Goal: Transaction & Acquisition: Purchase product/service

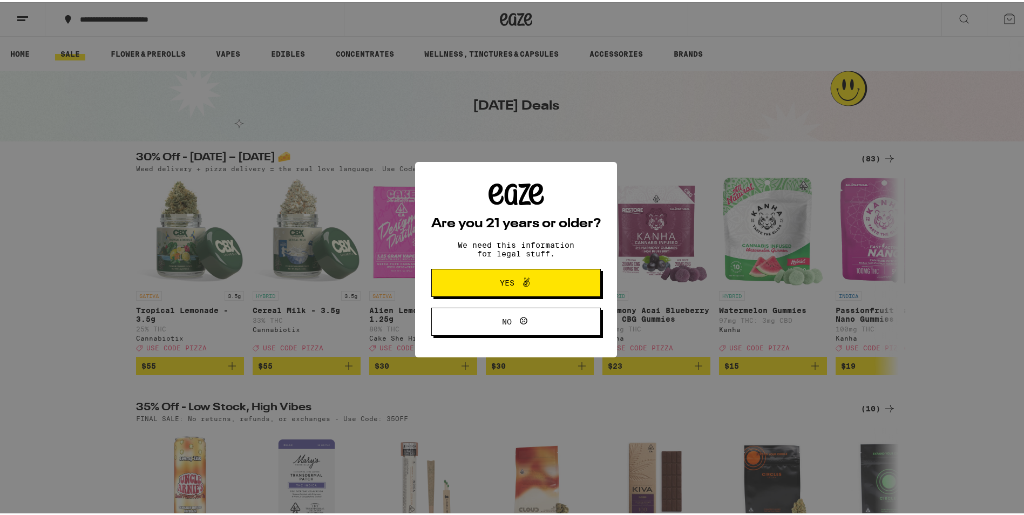
click at [504, 277] on span "Yes" at bounding box center [516, 281] width 82 height 14
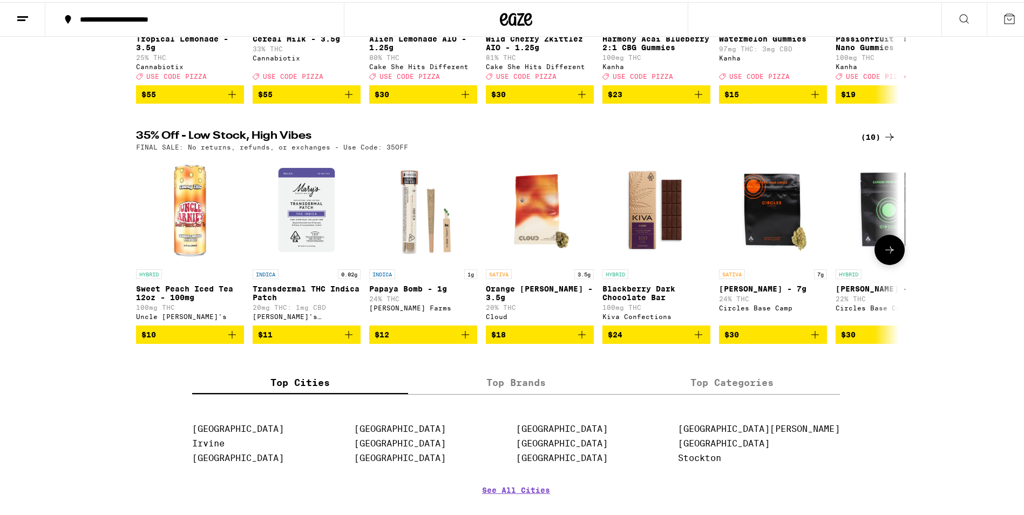
scroll to position [270, 0]
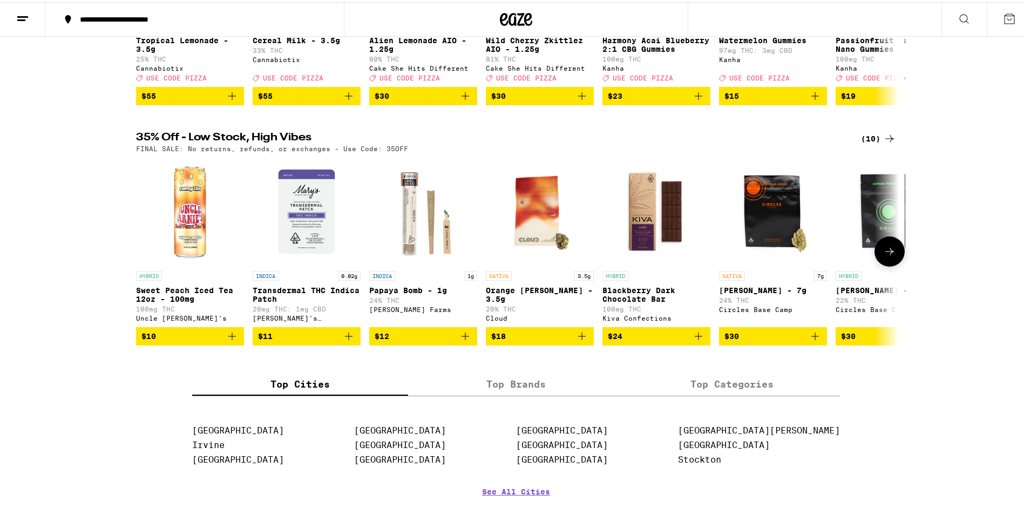
click at [883, 256] on icon at bounding box center [889, 249] width 13 height 13
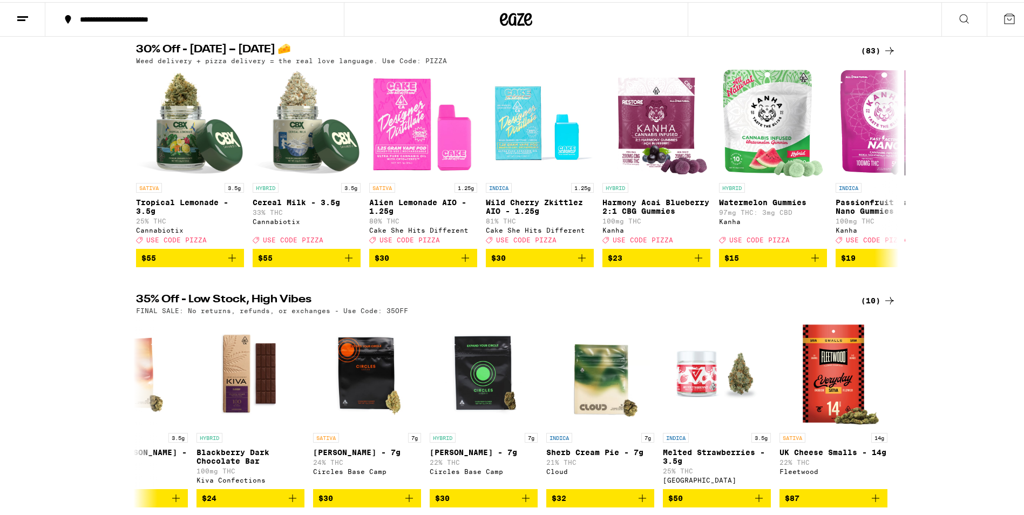
scroll to position [54, 0]
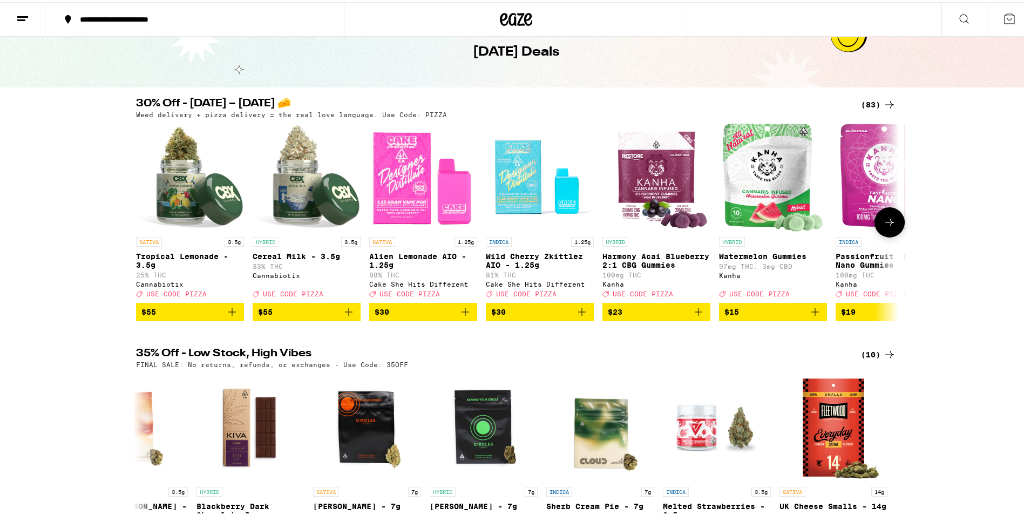
click at [883, 221] on icon at bounding box center [889, 220] width 13 height 13
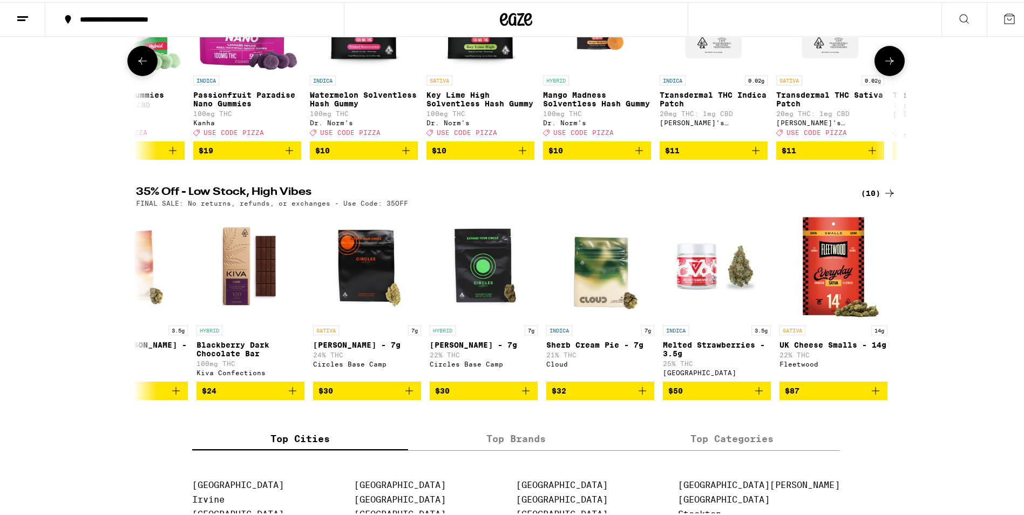
scroll to position [216, 0]
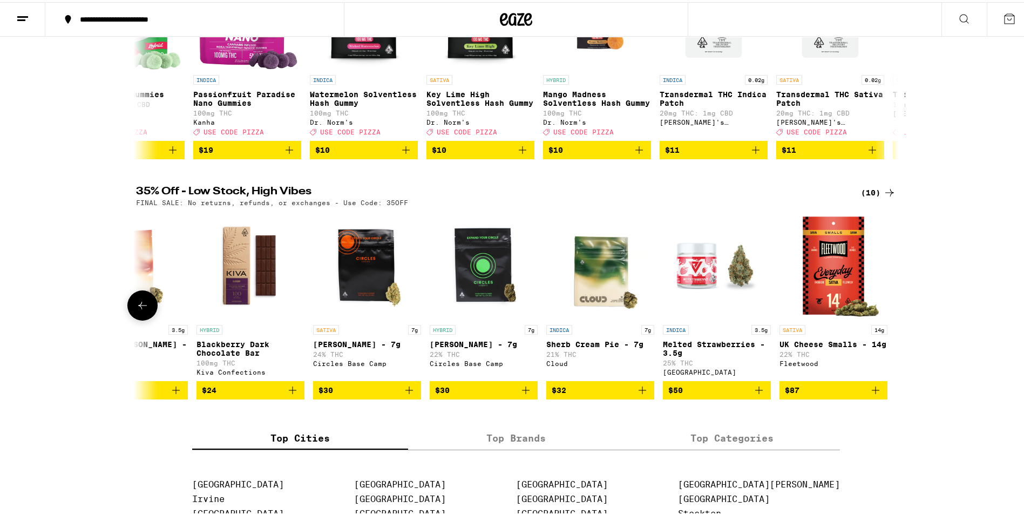
click at [136, 310] on icon at bounding box center [142, 303] width 13 height 13
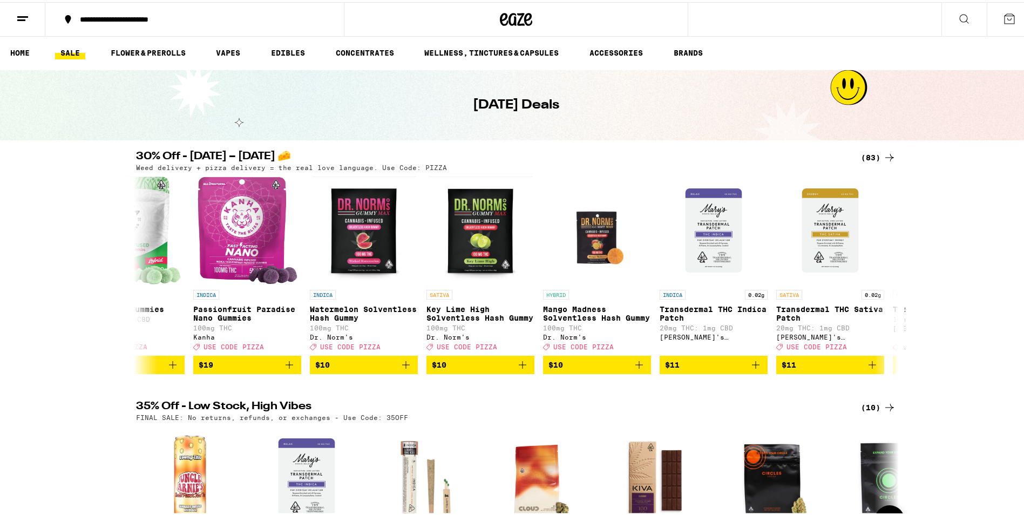
scroll to position [0, 0]
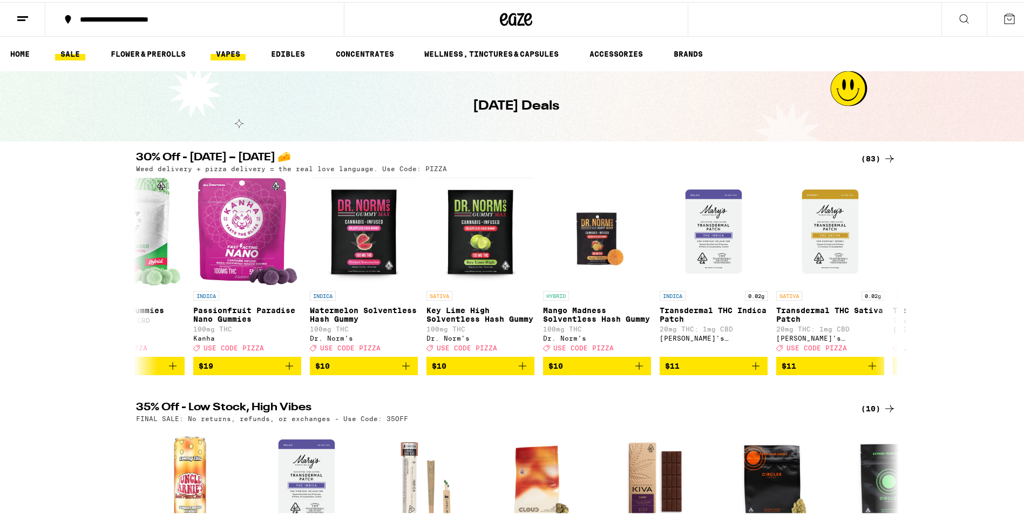
click at [226, 53] on link "VAPES" at bounding box center [228, 51] width 35 height 13
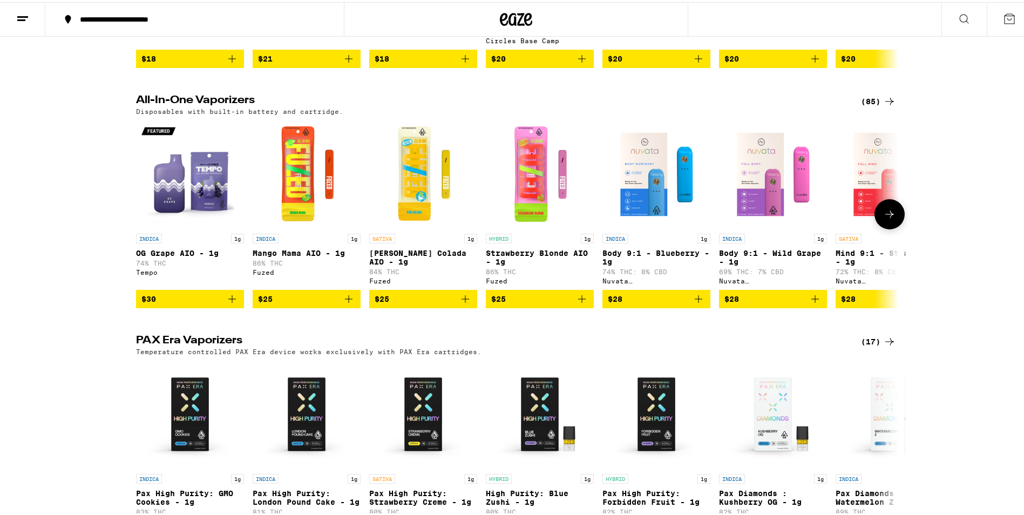
scroll to position [540, 0]
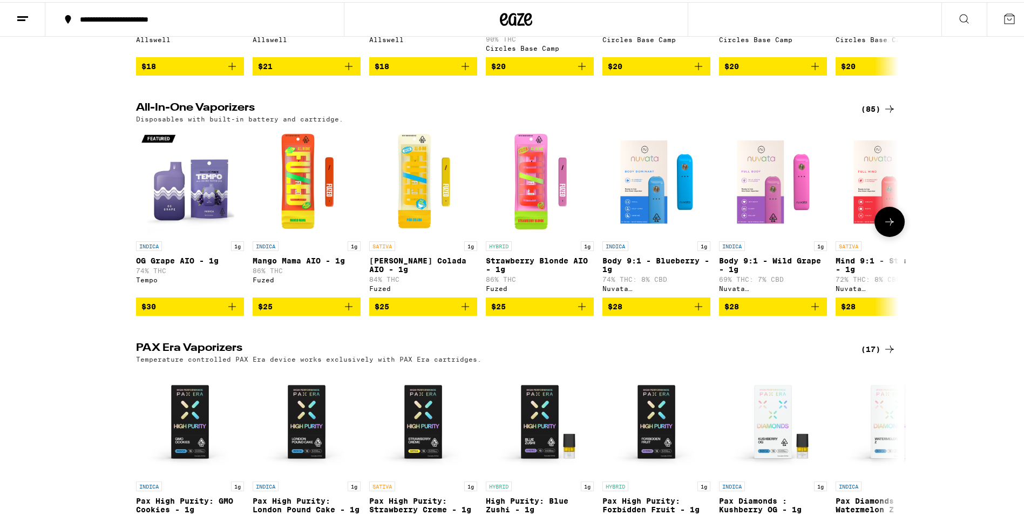
click at [878, 223] on button at bounding box center [889, 220] width 30 height 30
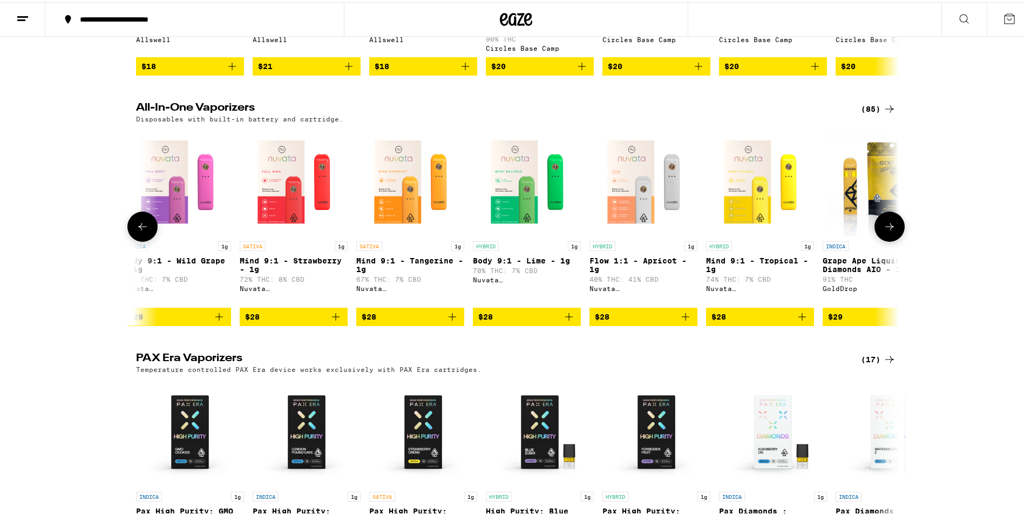
scroll to position [0, 642]
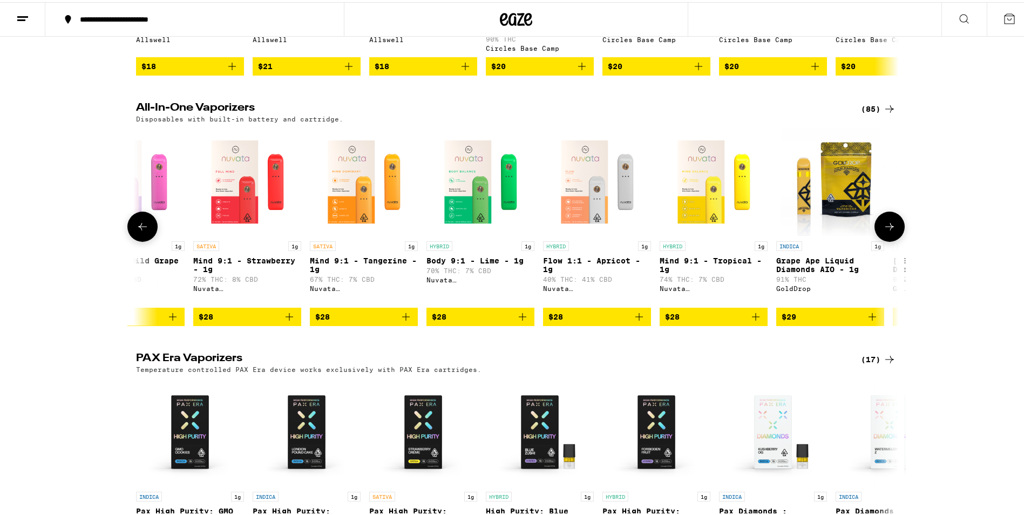
click at [883, 230] on icon at bounding box center [889, 224] width 13 height 13
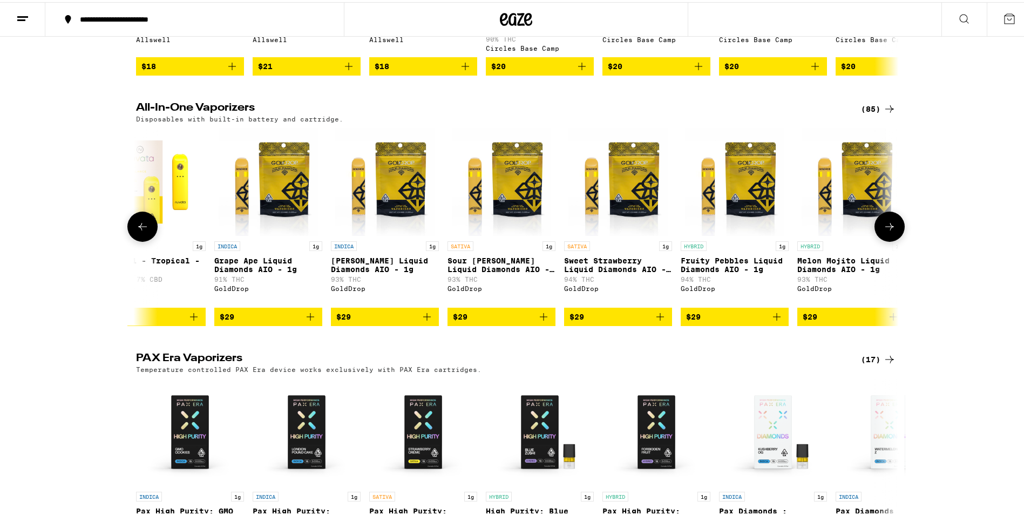
scroll to position [0, 1285]
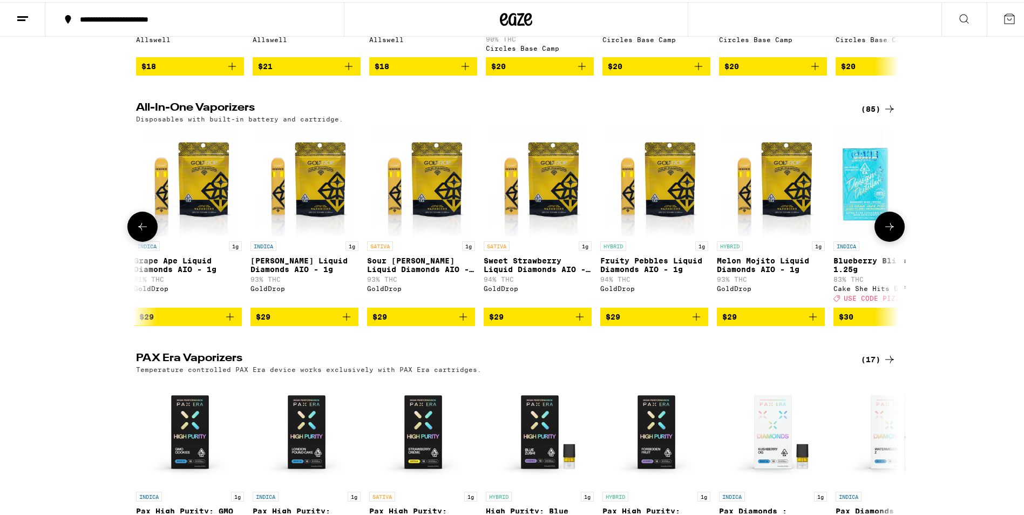
click at [883, 230] on icon at bounding box center [889, 224] width 13 height 13
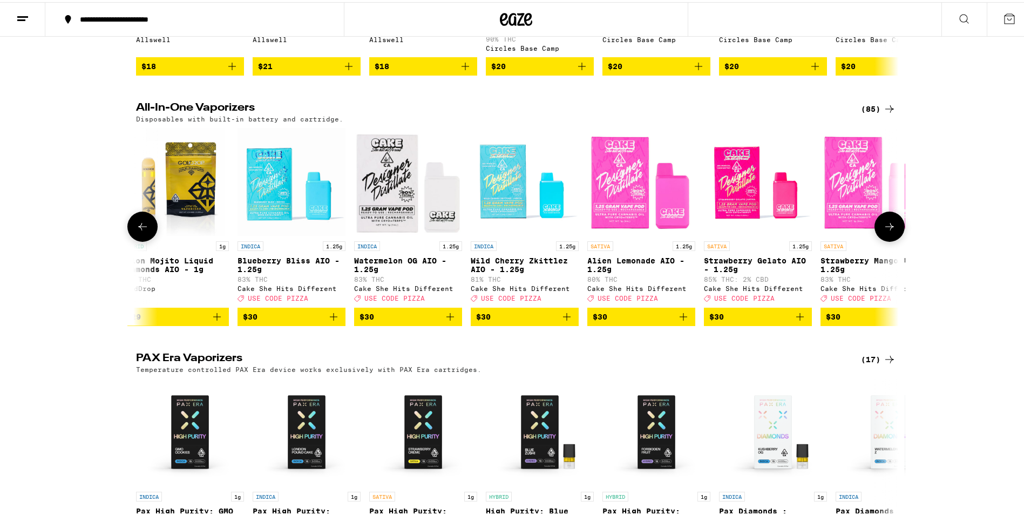
scroll to position [0, 1927]
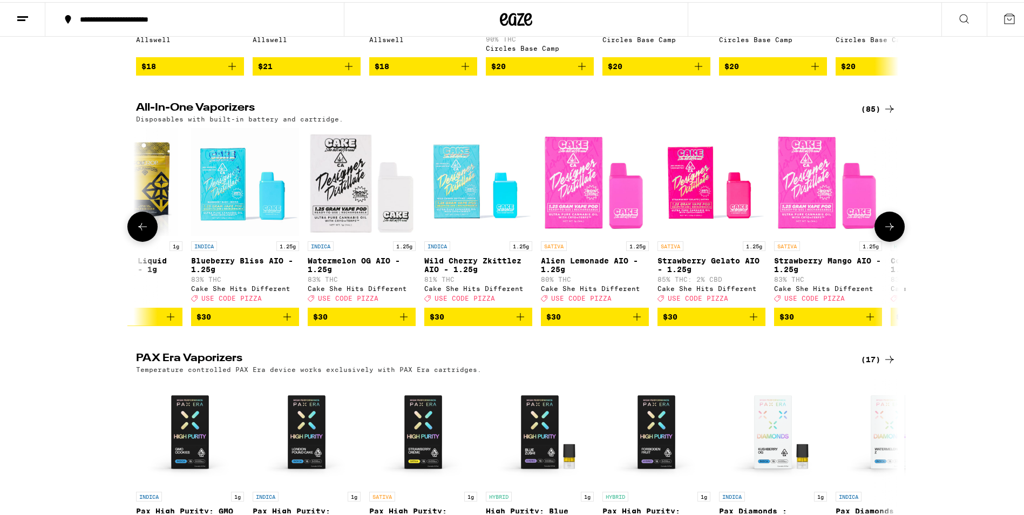
click at [883, 230] on icon at bounding box center [889, 224] width 13 height 13
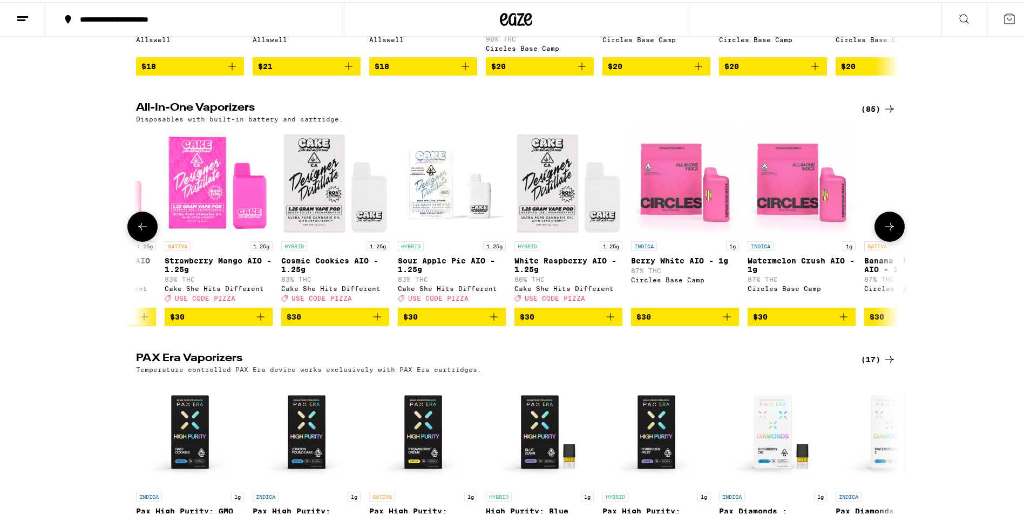
scroll to position [0, 2569]
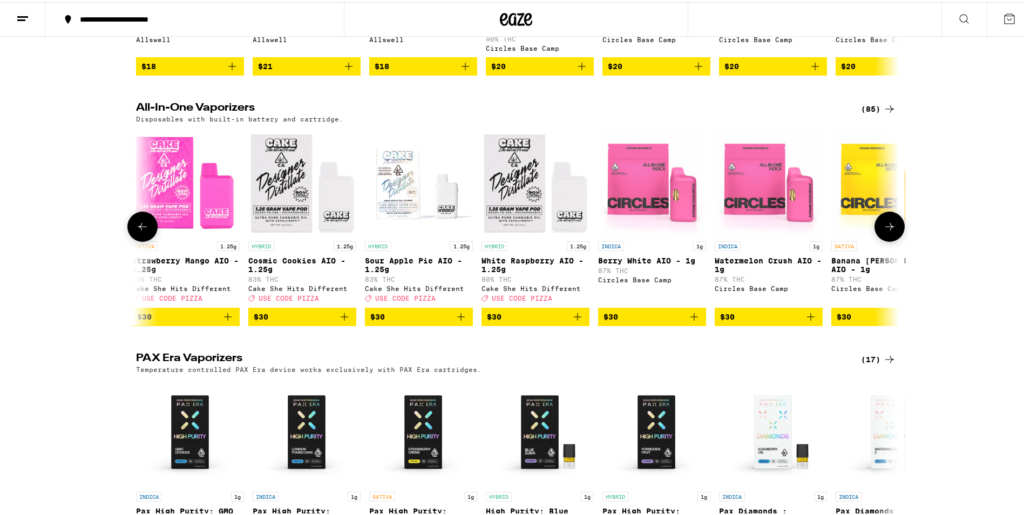
click at [883, 230] on icon at bounding box center [889, 224] width 13 height 13
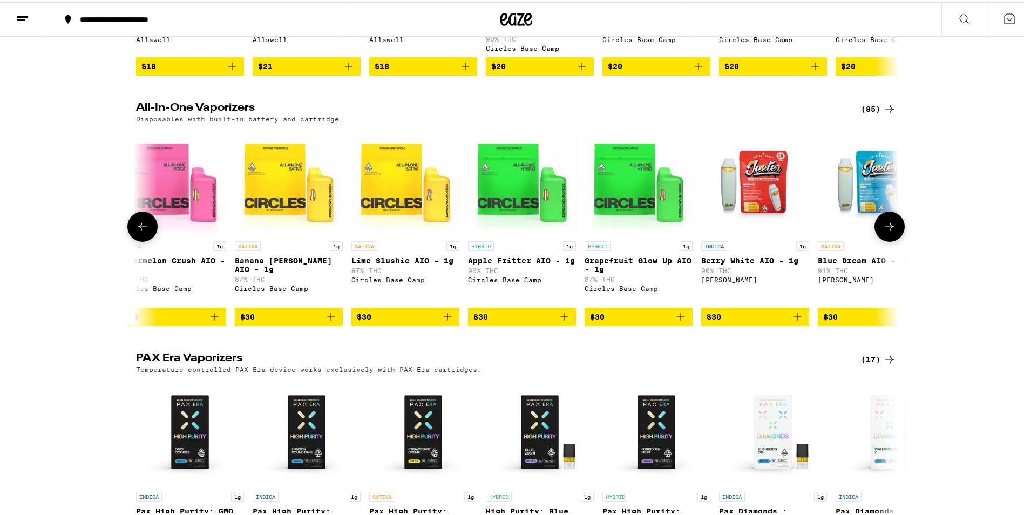
scroll to position [0, 3212]
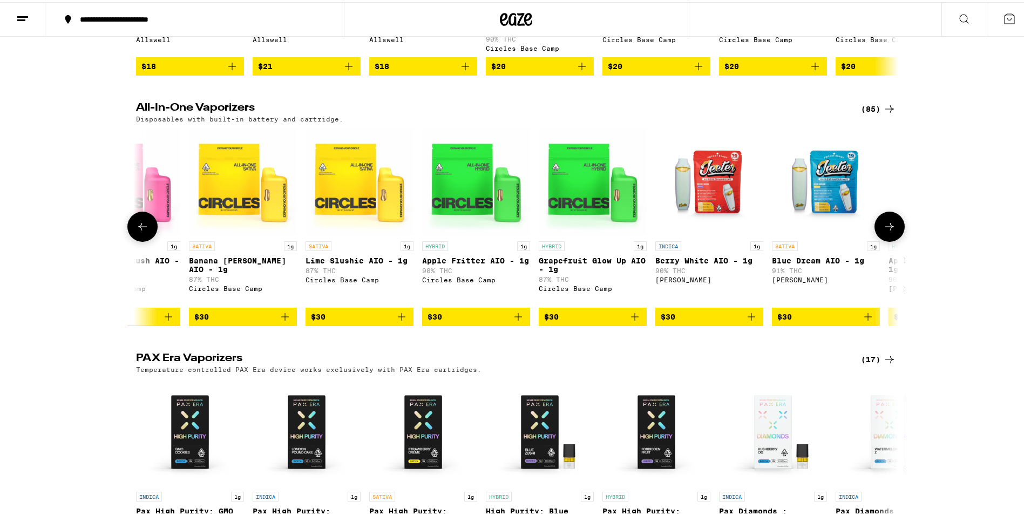
click at [883, 230] on icon at bounding box center [889, 224] width 13 height 13
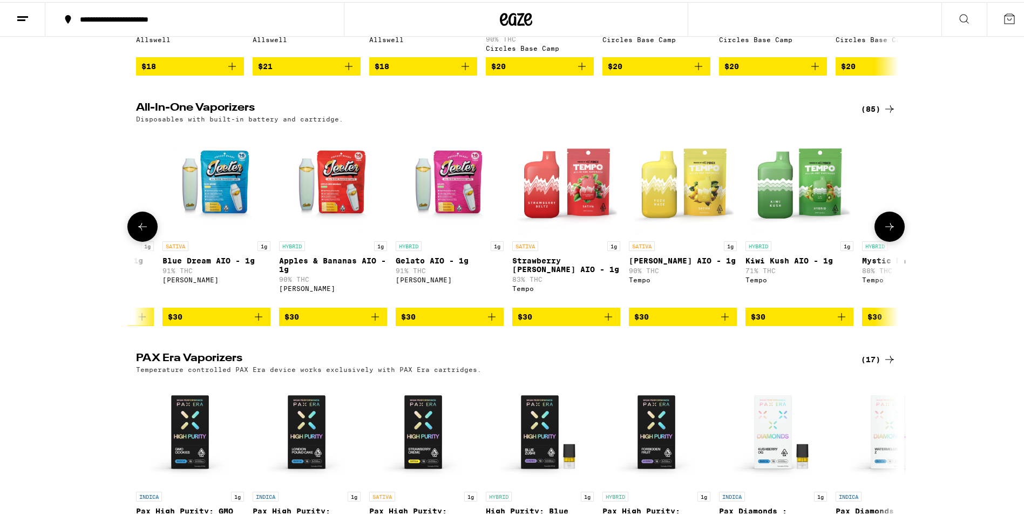
scroll to position [0, 3854]
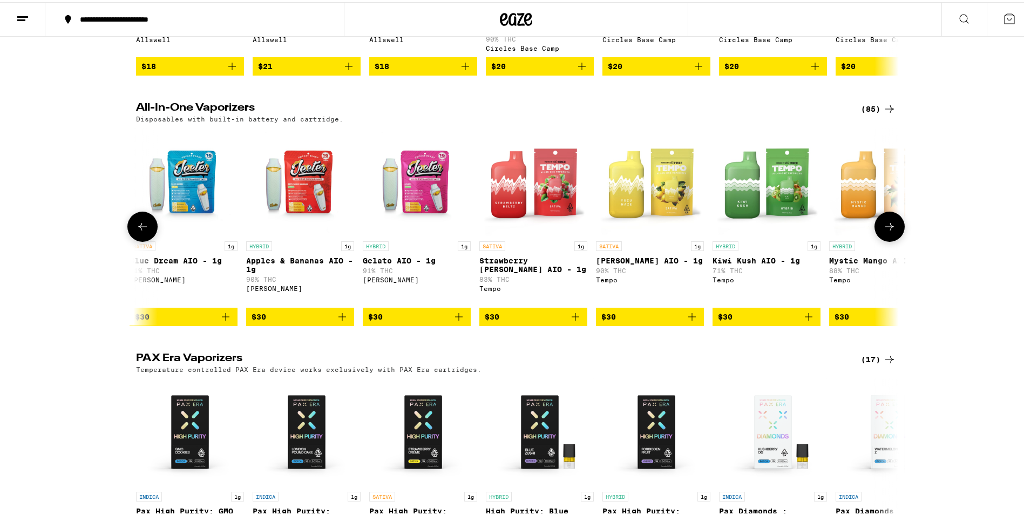
click at [883, 230] on icon at bounding box center [889, 224] width 13 height 13
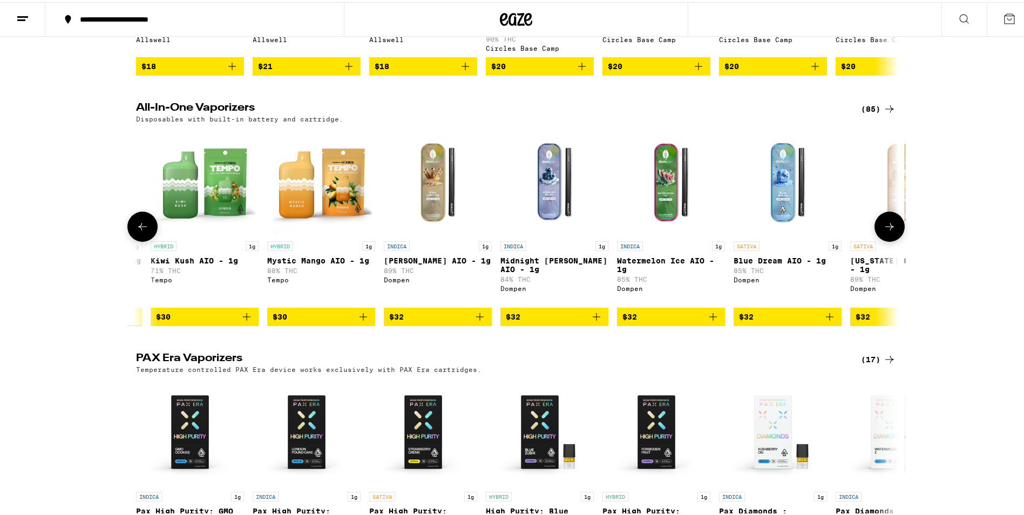
scroll to position [0, 4496]
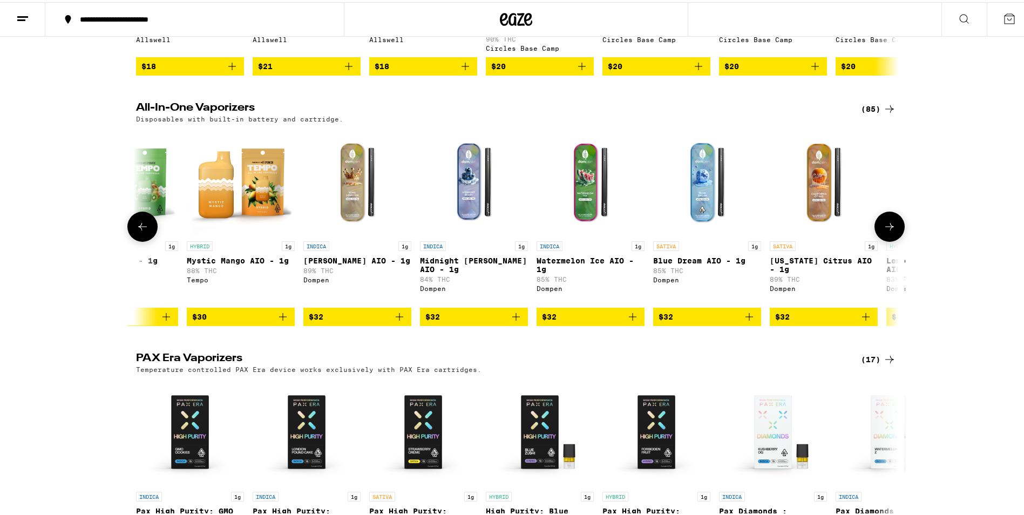
click at [883, 230] on icon at bounding box center [889, 224] width 13 height 13
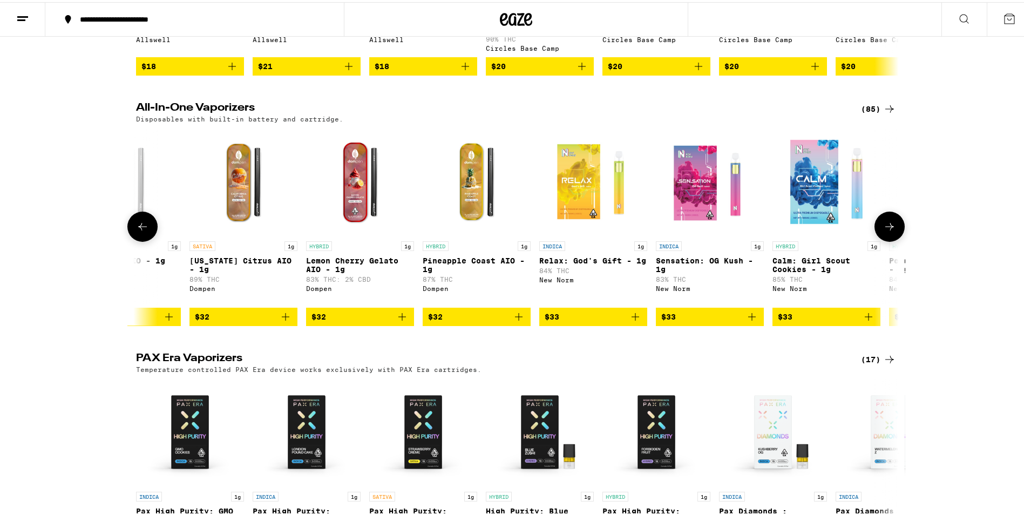
scroll to position [0, 5138]
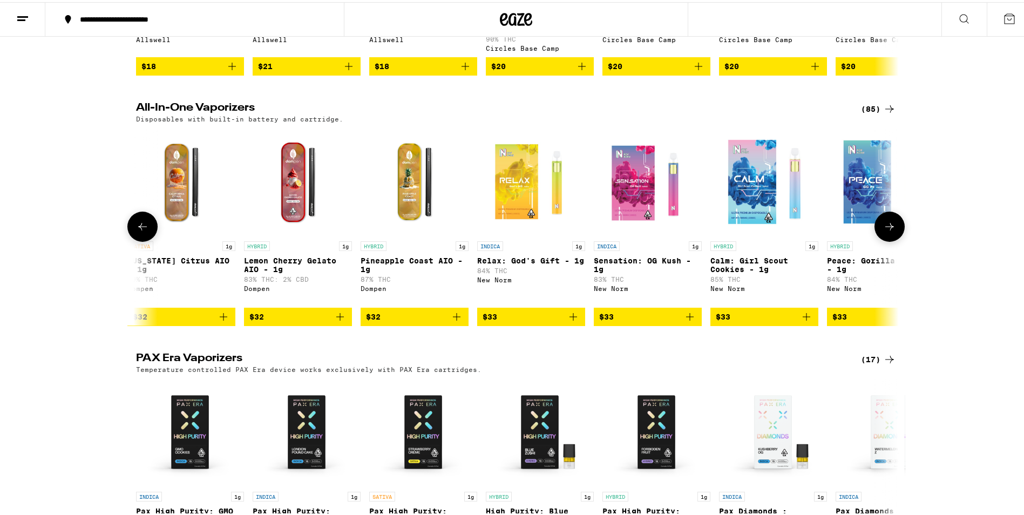
click at [883, 230] on icon at bounding box center [889, 224] width 13 height 13
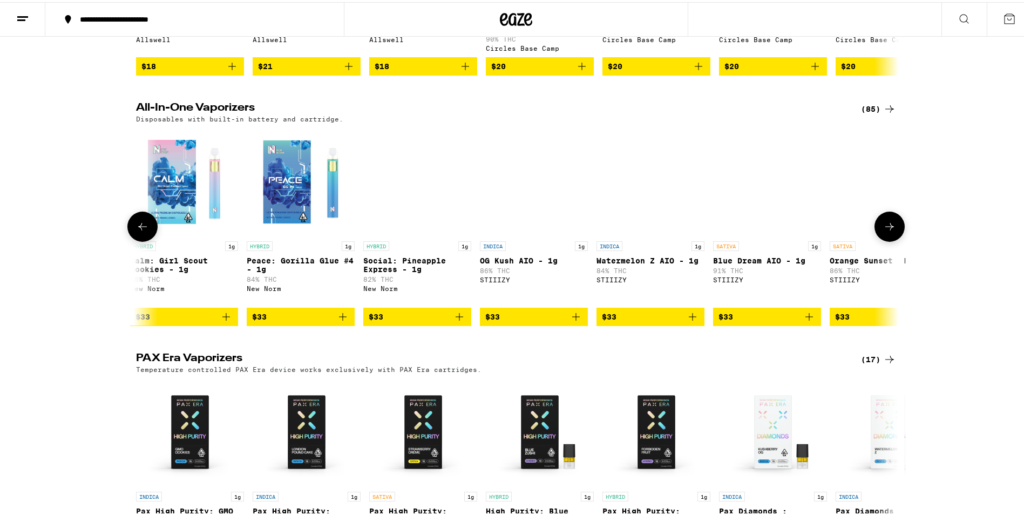
scroll to position [0, 5781]
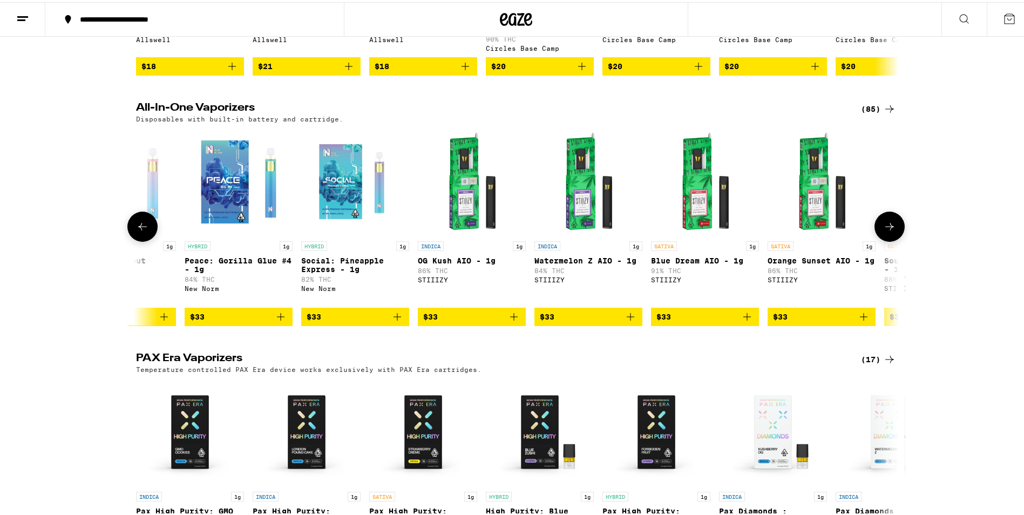
click at [883, 230] on icon at bounding box center [889, 224] width 13 height 13
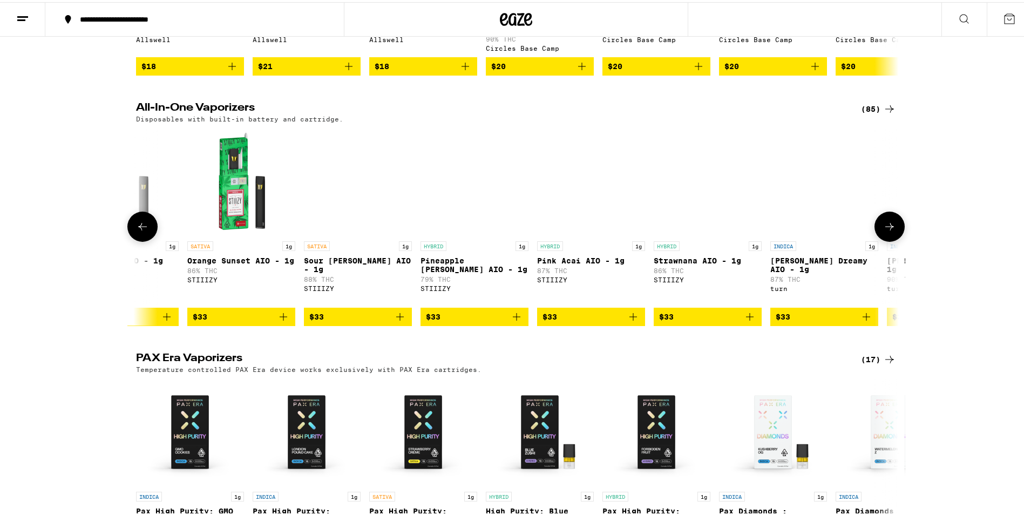
scroll to position [0, 6423]
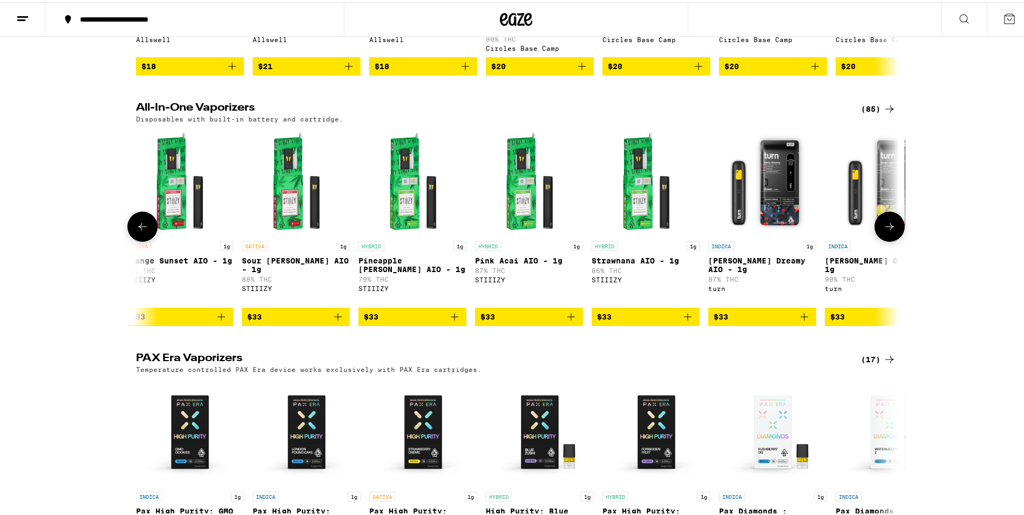
click at [883, 230] on icon at bounding box center [889, 224] width 13 height 13
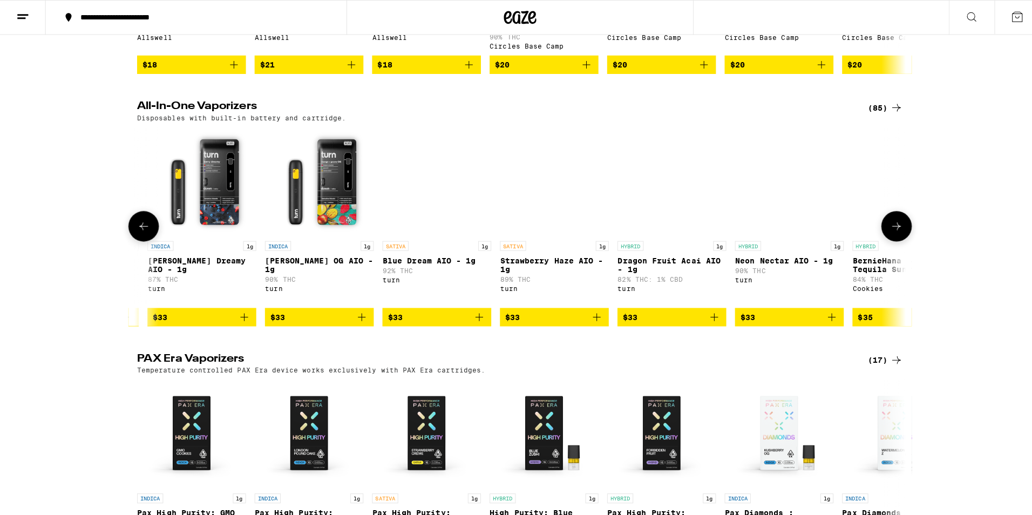
scroll to position [0, 7065]
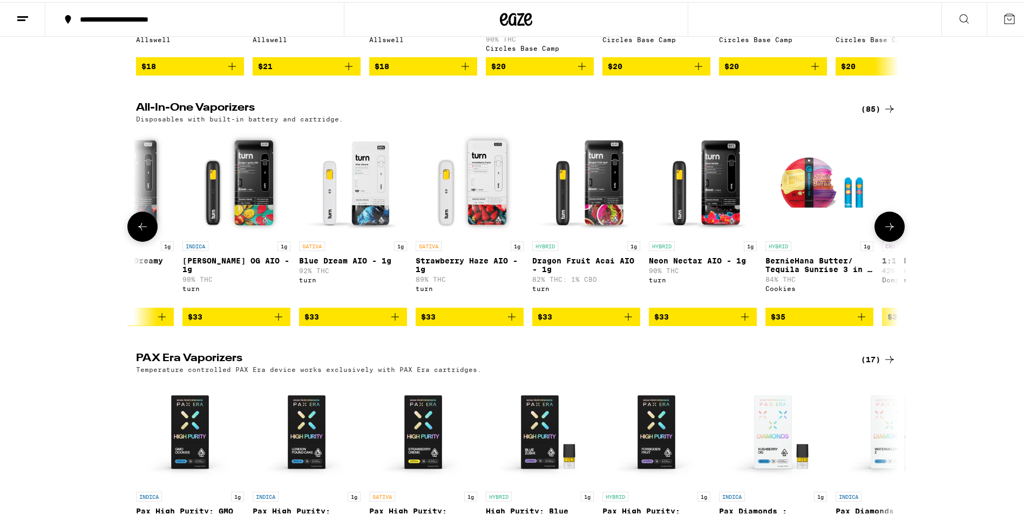
click at [567, 211] on img "Open page for Dragon Fruit Acai AIO - 1g from turn" at bounding box center [586, 180] width 108 height 108
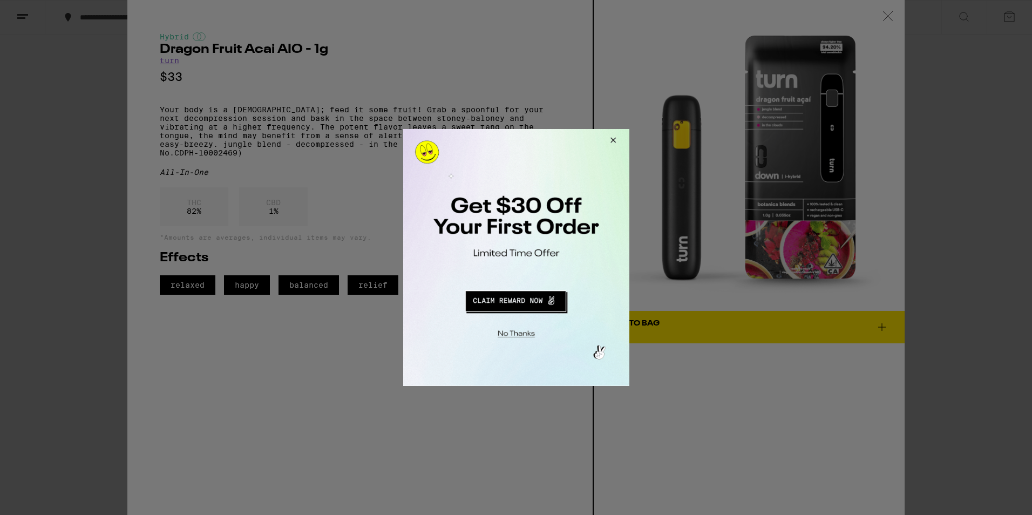
click at [612, 137] on button "Close Modal" at bounding box center [610, 142] width 29 height 26
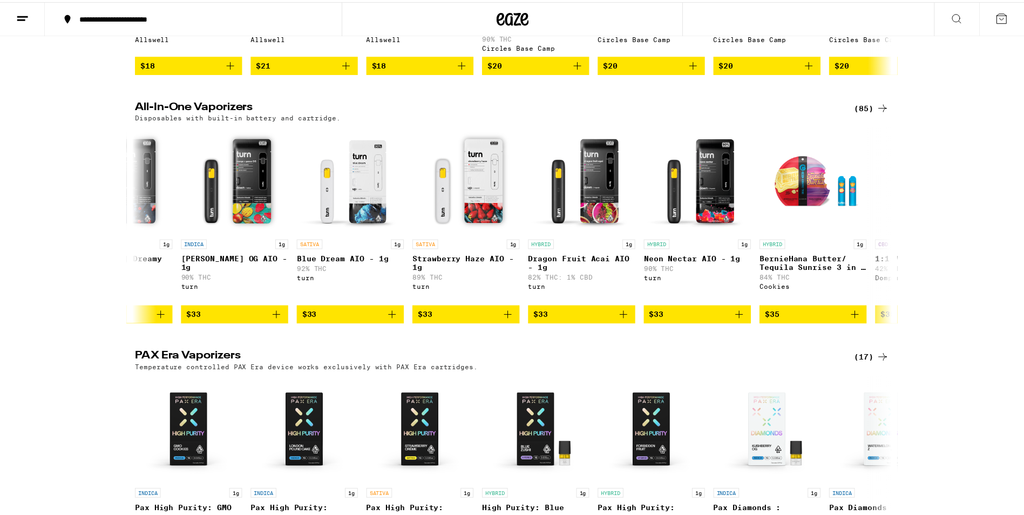
scroll to position [510, 0]
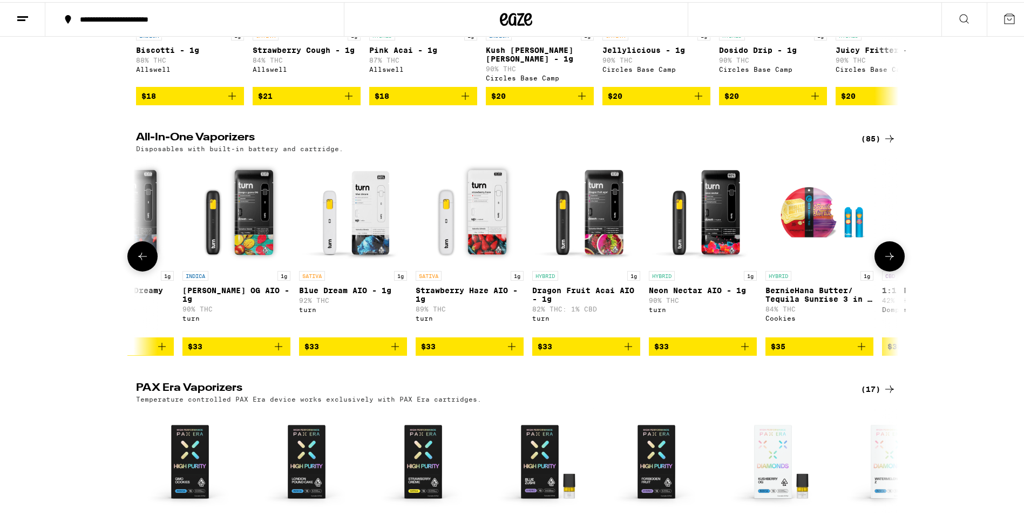
click at [885, 258] on icon at bounding box center [889, 254] width 9 height 8
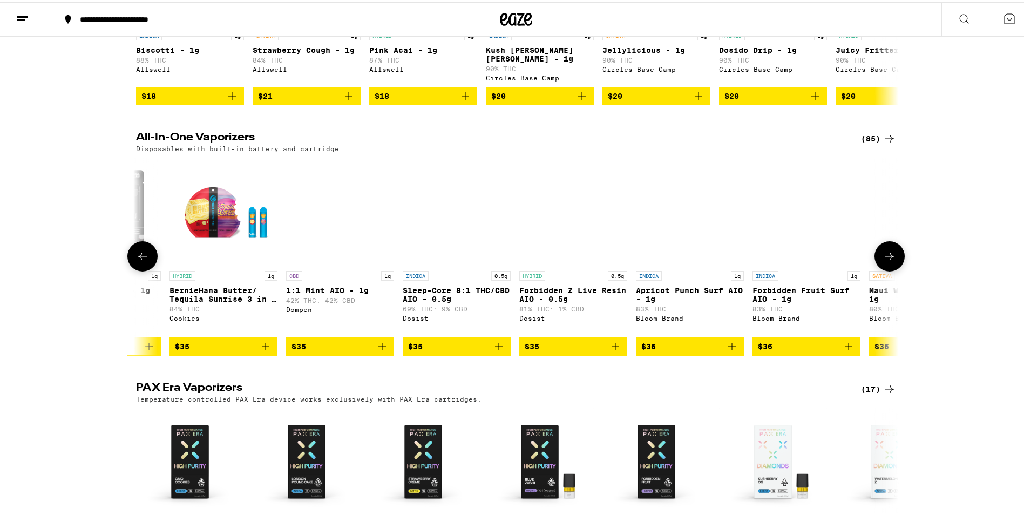
scroll to position [0, 7708]
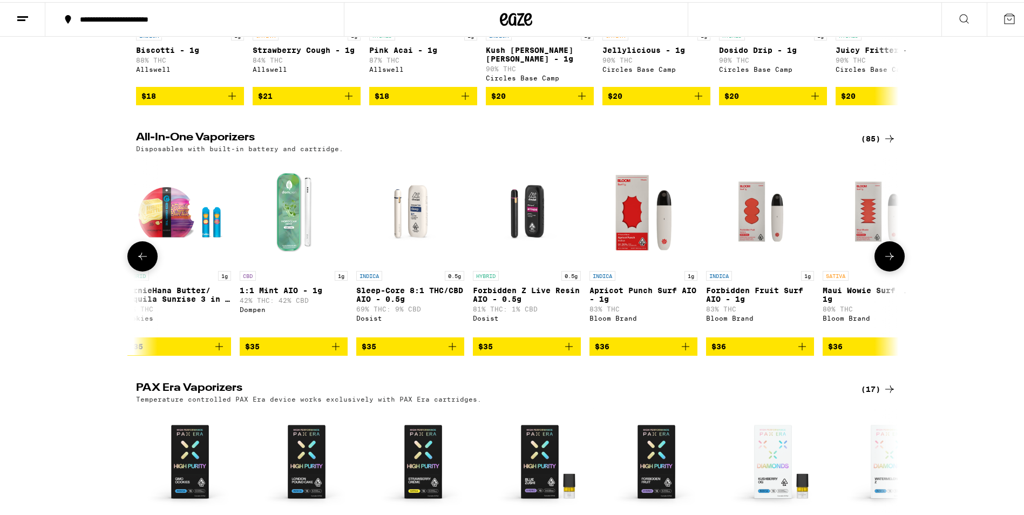
click at [513, 220] on img "Open page for Forbidden Z Live Resin AIO - 0.5g from Dosist" at bounding box center [527, 209] width 108 height 108
